Goal: Task Accomplishment & Management: Manage account settings

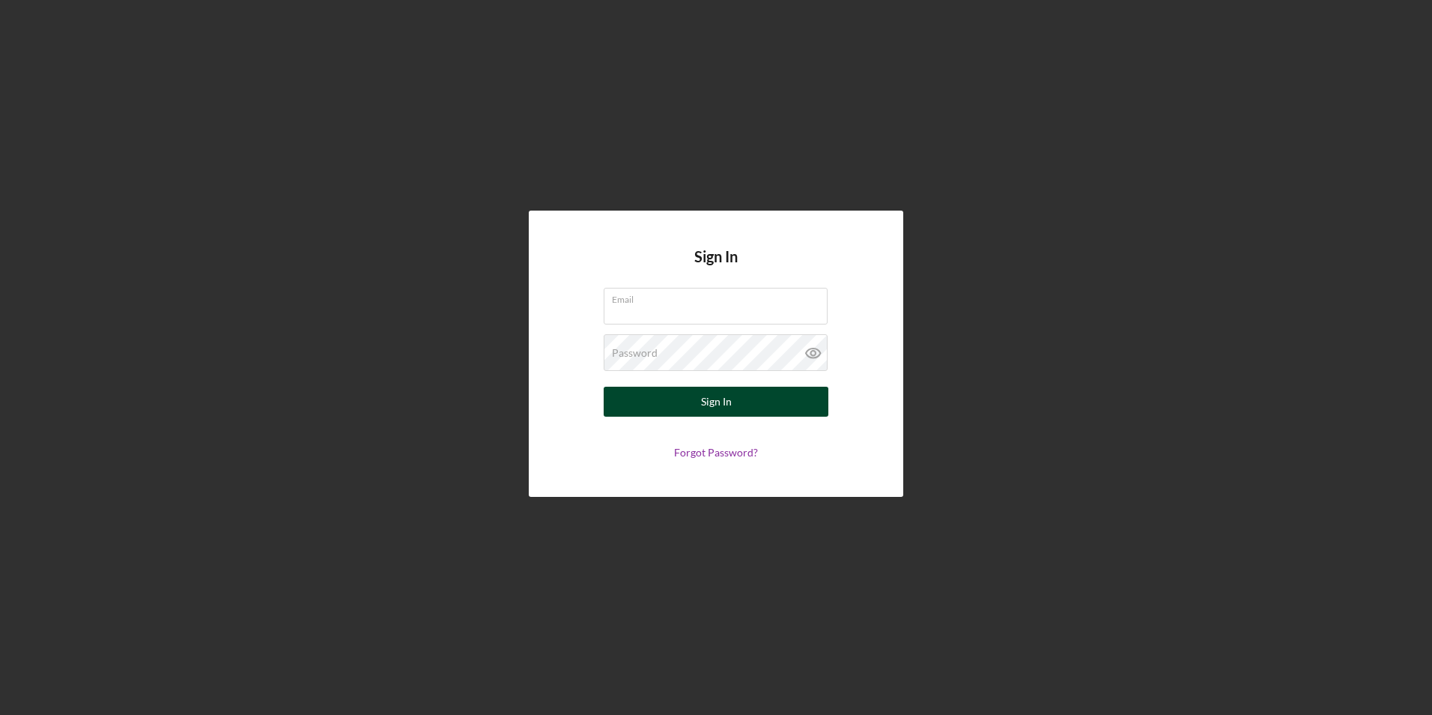
type input "[EMAIL_ADDRESS][DOMAIN_NAME]"
click at [687, 391] on button "Sign In" at bounding box center [716, 402] width 225 height 30
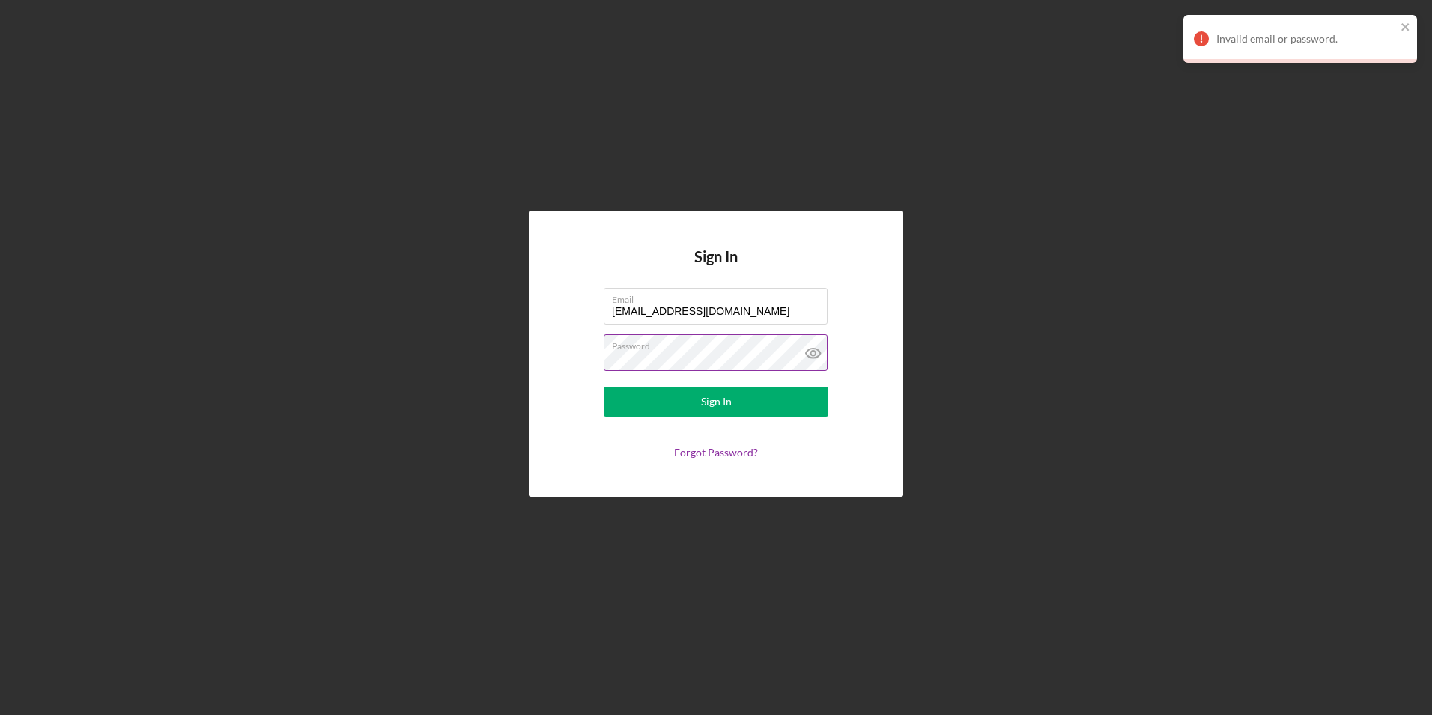
click at [807, 352] on icon at bounding box center [813, 353] width 14 height 10
click at [745, 396] on button "Sign In" at bounding box center [716, 402] width 225 height 30
click at [715, 405] on div "Sign In" at bounding box center [716, 402] width 31 height 30
